Goal: Information Seeking & Learning: Learn about a topic

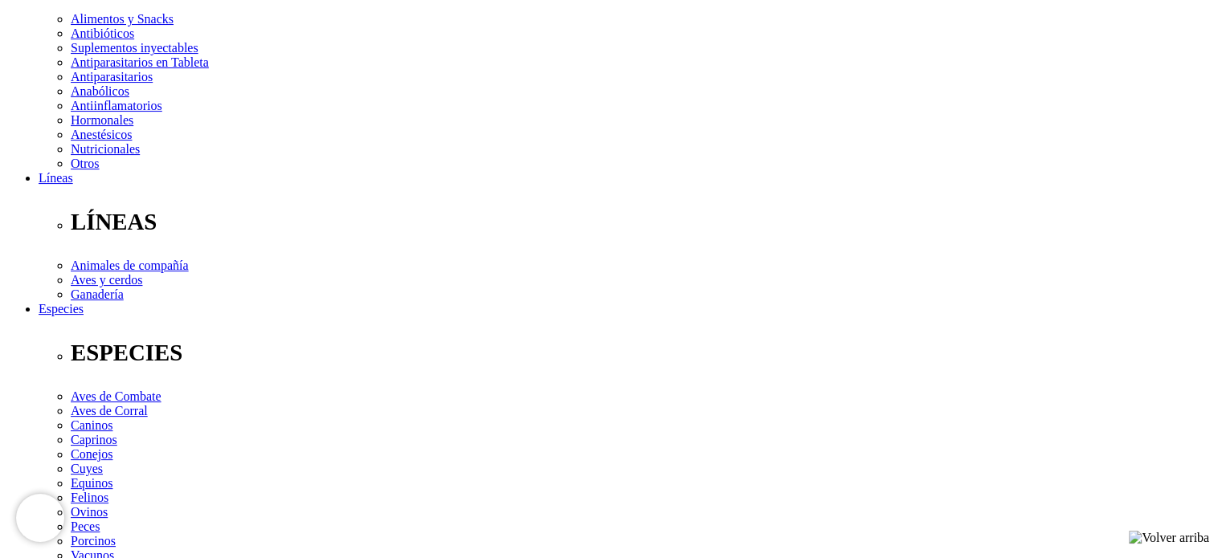
scroll to position [643, 0]
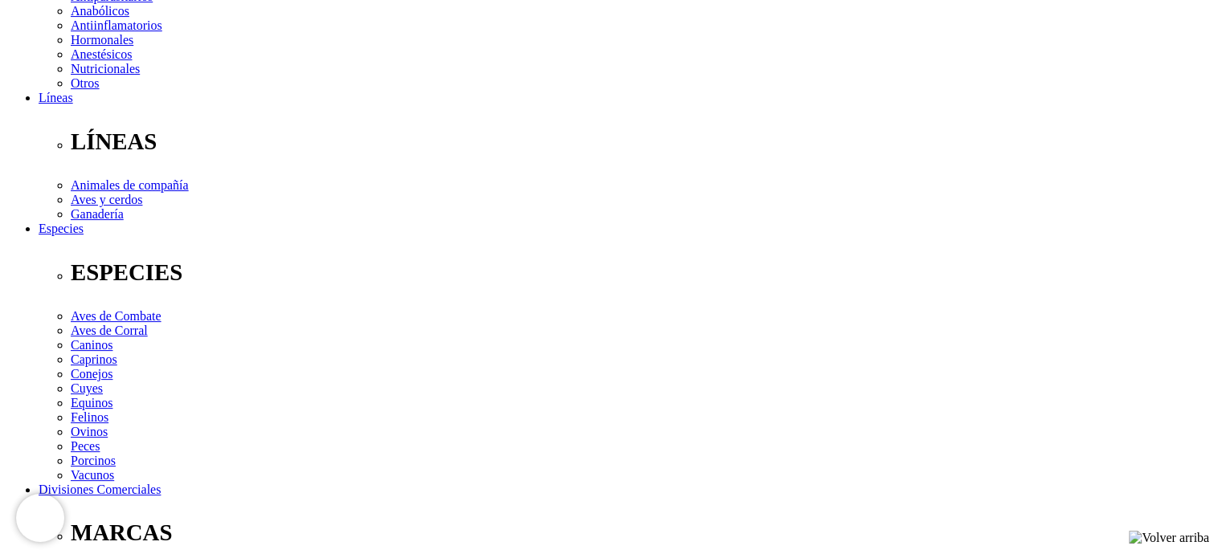
scroll to position [482, 0]
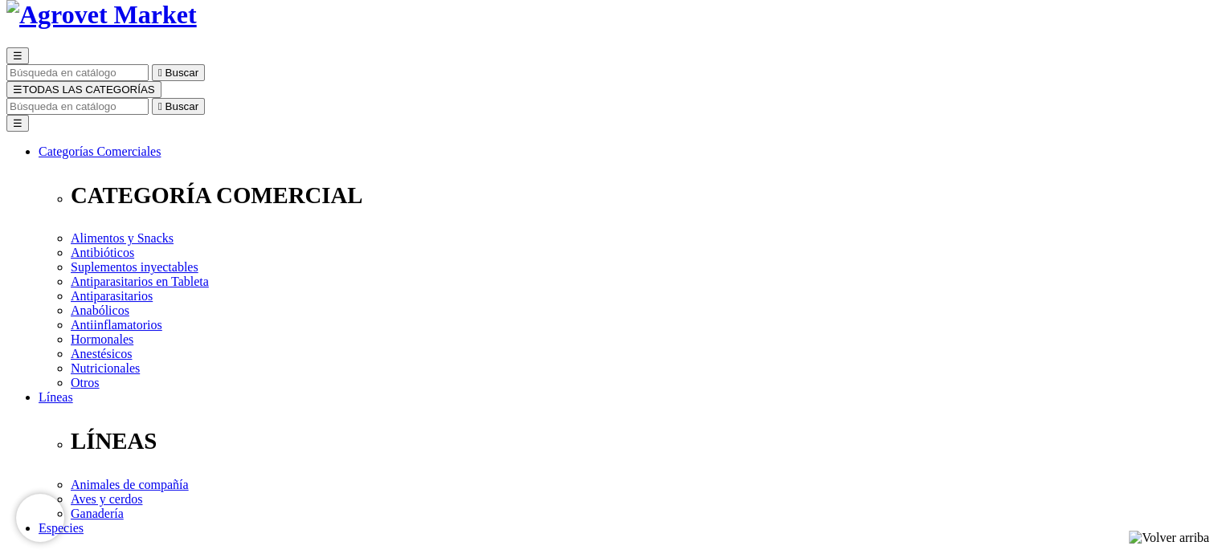
scroll to position [0, 0]
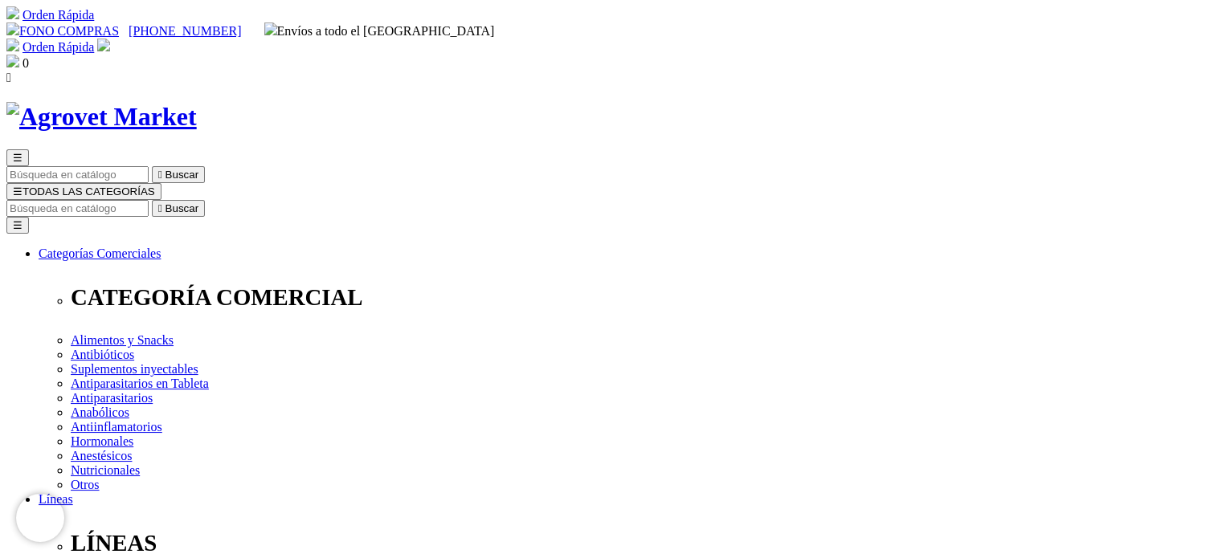
click at [94, 40] on link "Orden Rápida" at bounding box center [58, 47] width 72 height 14
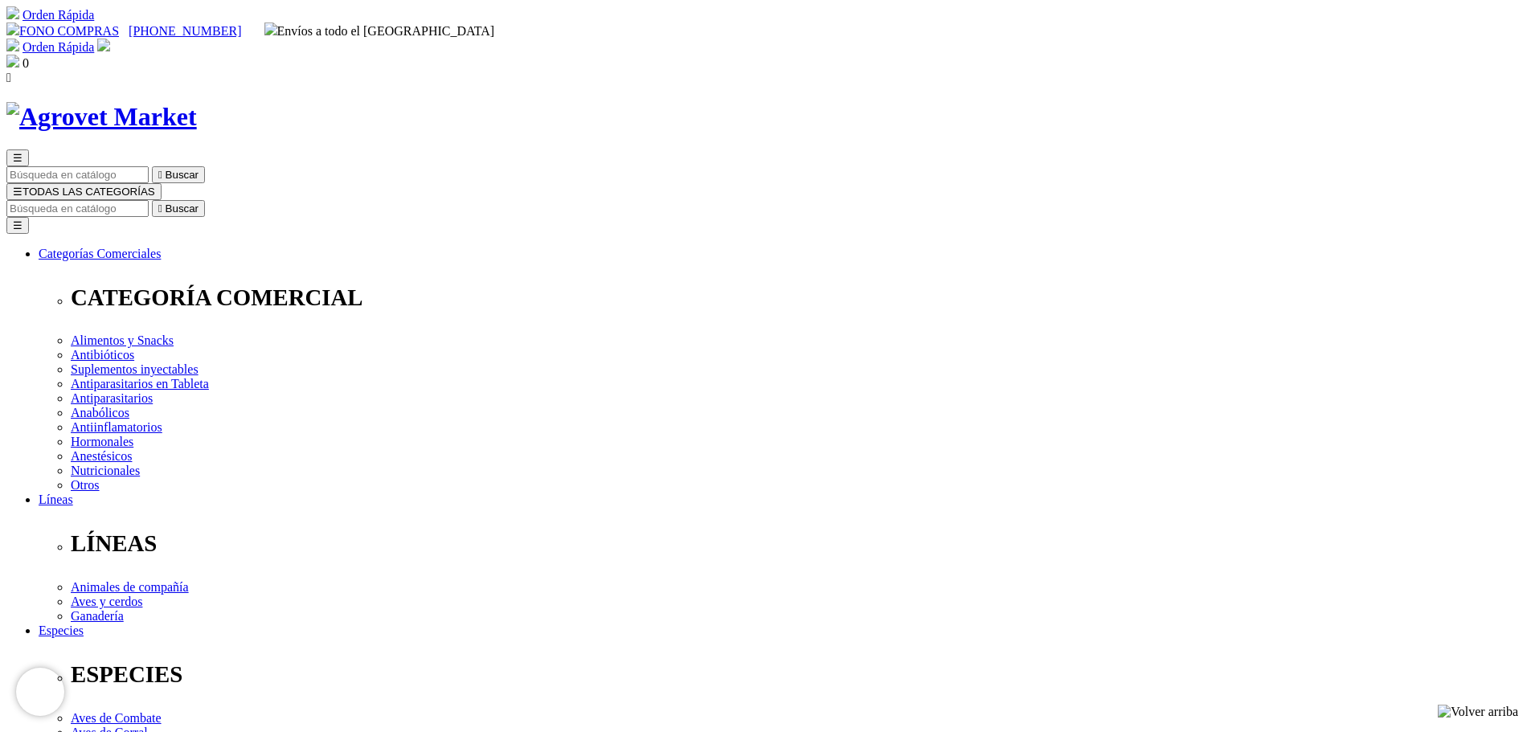
scroll to position [241, 0]
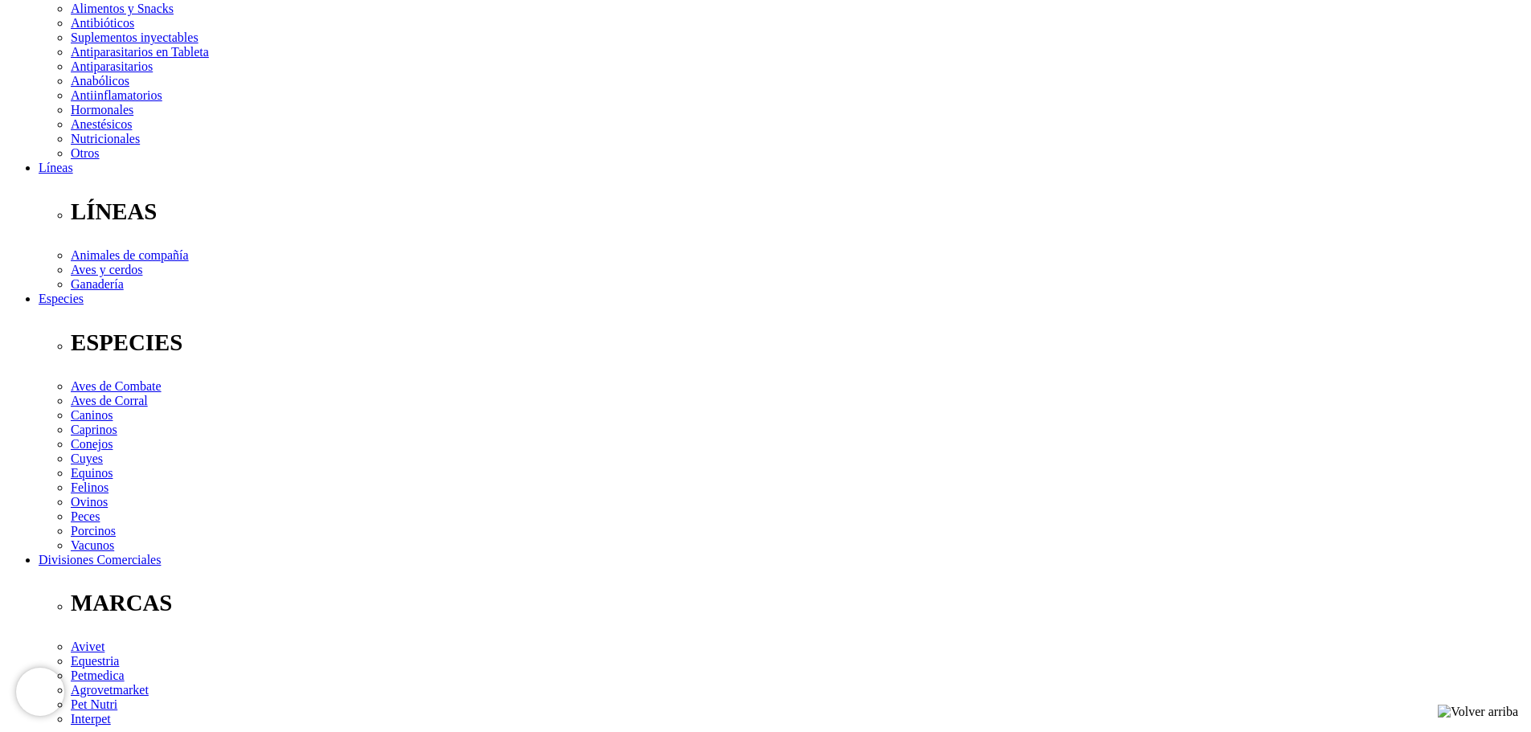
scroll to position [10, 0]
